Goal: Transaction & Acquisition: Purchase product/service

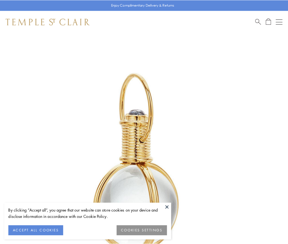
scroll to position [143, 0]
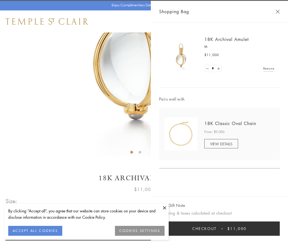
click at [220, 228] on button "Checkout $11,000" at bounding box center [219, 228] width 121 height 14
